Goal: Check status: Check status

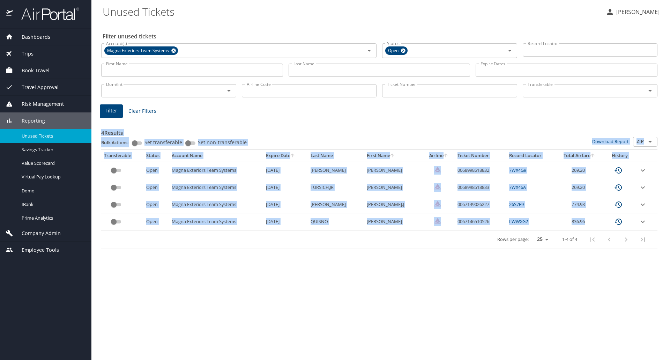
drag, startPoint x: 604, startPoint y: 224, endPoint x: 265, endPoint y: 260, distance: 340.4
click at [265, 260] on div "Filter unused tickets Account(s) Magna Exteriors Team Systems Account(s) Status…" at bounding box center [381, 191] width 556 height 338
click at [275, 274] on div "Filter unused tickets Account(s) Magna Exteriors Team Systems Account(s) Status…" at bounding box center [381, 191] width 556 height 338
